Goal: Navigation & Orientation: Find specific page/section

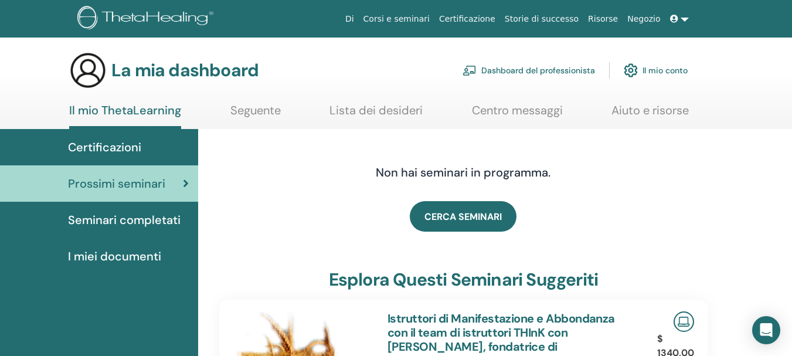
click at [118, 222] on font "Seminari completati" at bounding box center [124, 219] width 113 height 15
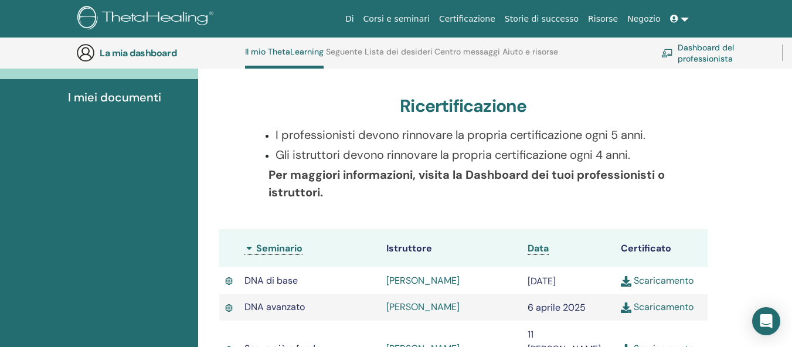
scroll to position [211, 0]
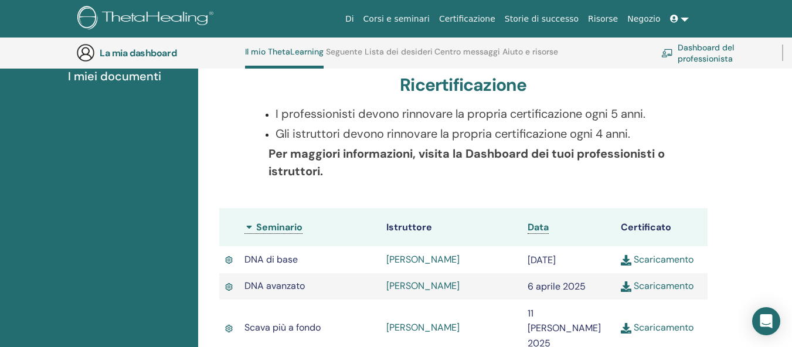
click at [642, 285] on font "Scaricamento" at bounding box center [664, 286] width 60 height 12
click at [111, 77] on font "I miei documenti" at bounding box center [114, 76] width 93 height 15
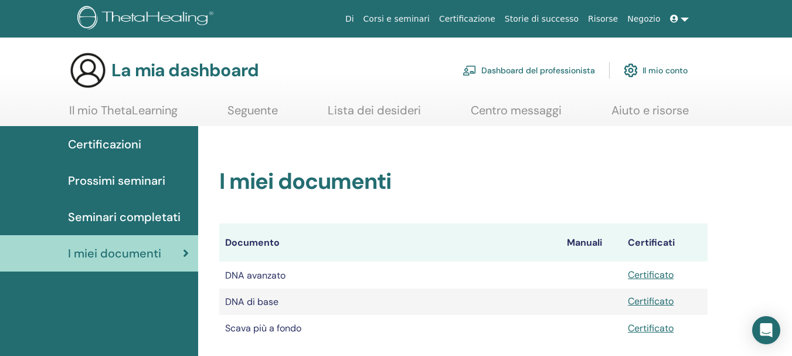
click at [107, 176] on font "Prossimi seminari" at bounding box center [116, 180] width 97 height 15
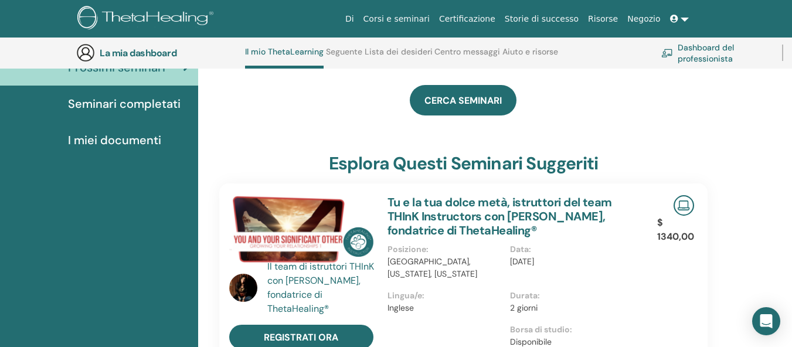
scroll to position [266, 0]
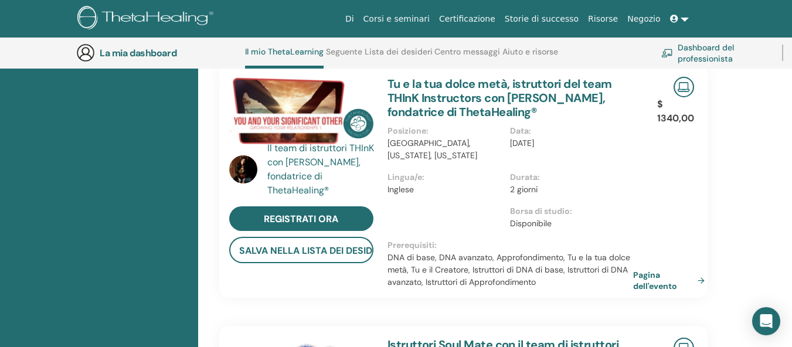
click at [427, 21] on font "Corsi e seminari" at bounding box center [396, 18] width 66 height 9
